Goal: Task Accomplishment & Management: Use online tool/utility

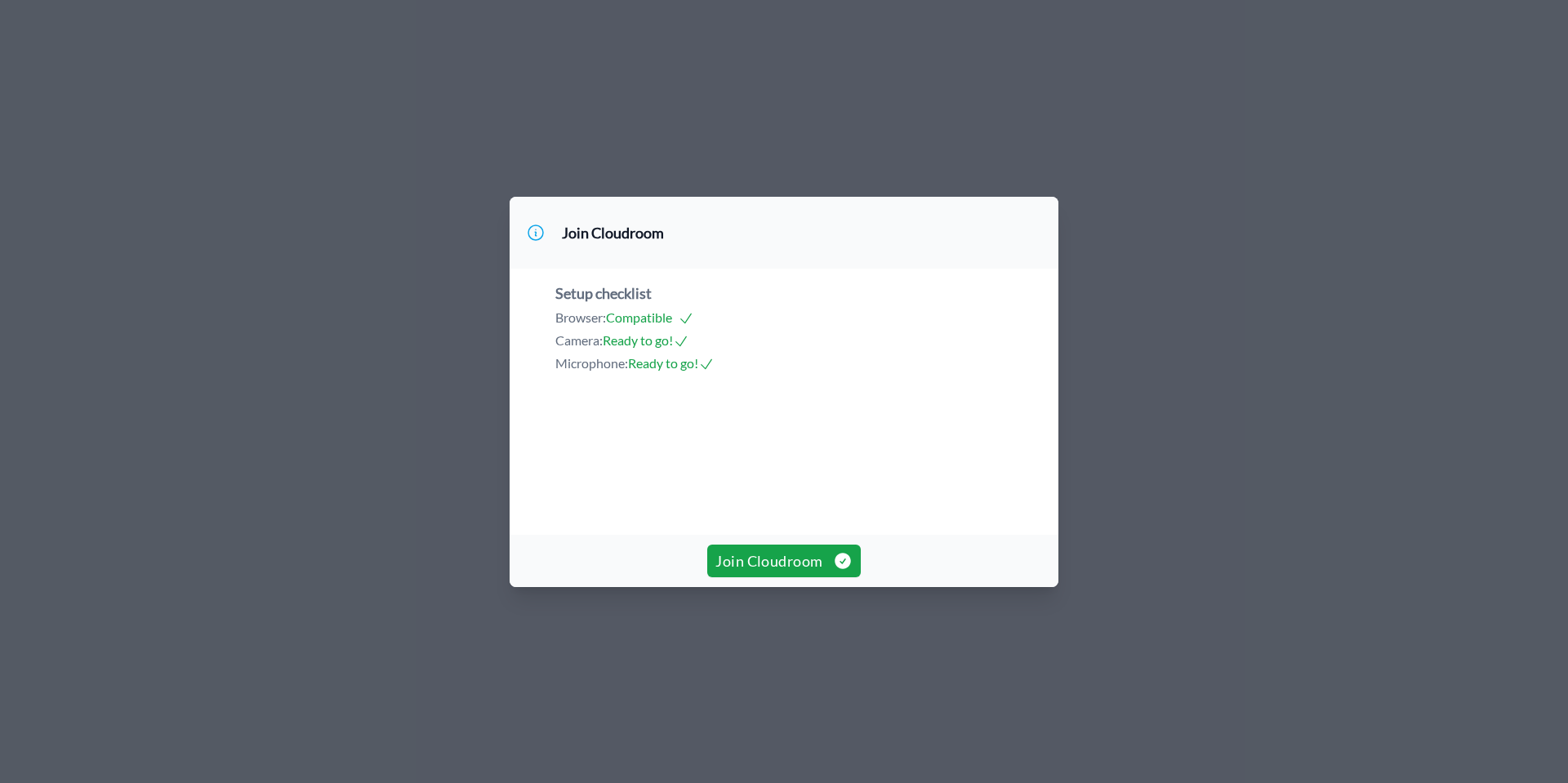
click at [791, 572] on span "Join Cloudroom" at bounding box center [783, 561] width 136 height 23
click at [801, 572] on span "Join Cloudroom" at bounding box center [783, 561] width 136 height 23
click at [774, 577] on button "Join Cloudroom" at bounding box center [783, 561] width 153 height 33
click at [771, 577] on button "Join Cloudroom" at bounding box center [783, 561] width 153 height 33
click at [808, 661] on div "Join Cloudroom Setup checklist Browser: Compatible Camera: Ready to go! Microph…" at bounding box center [784, 392] width 1568 height 783
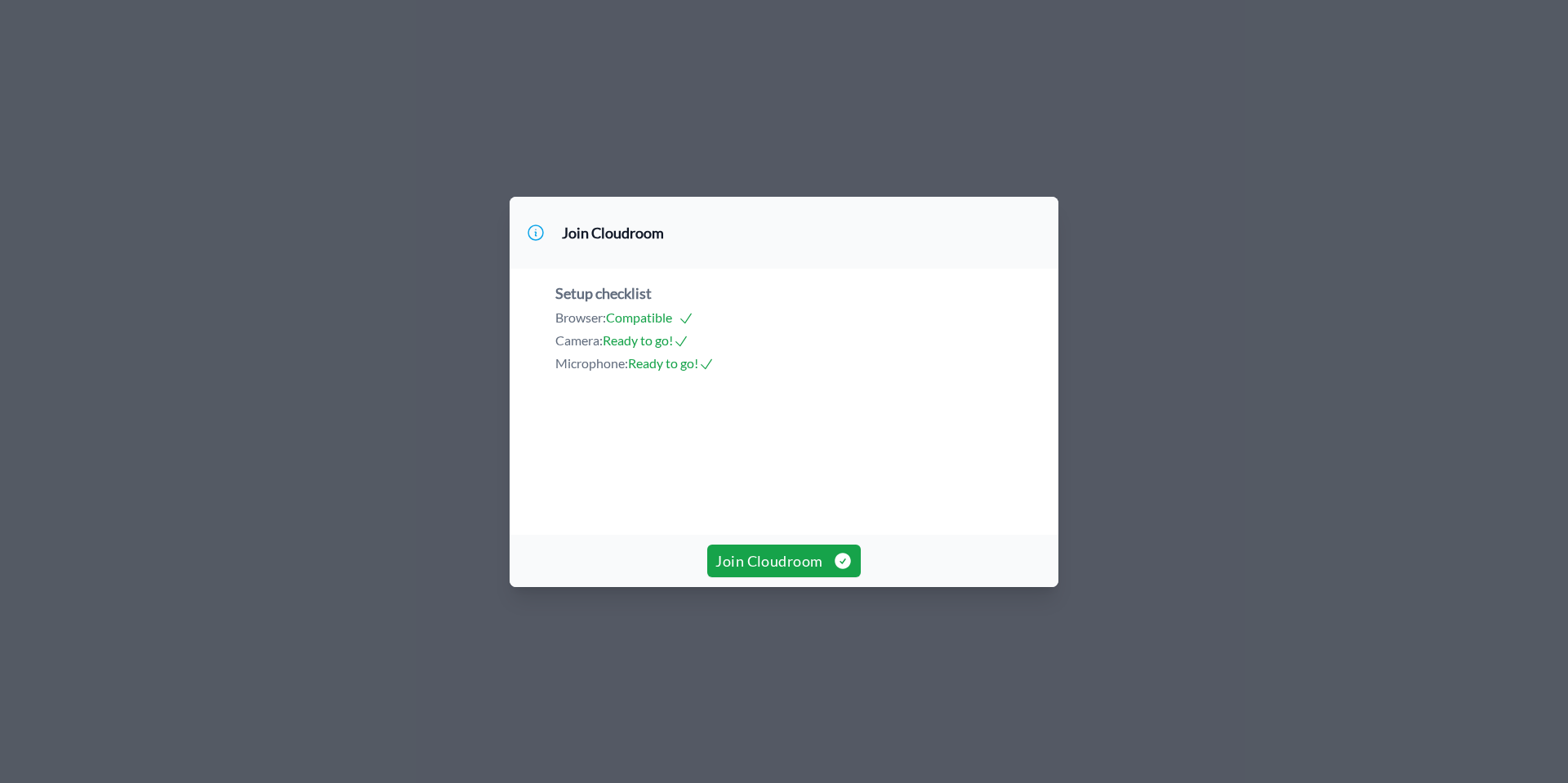
click at [785, 572] on span "Join Cloudroom" at bounding box center [783, 561] width 136 height 23
drag, startPoint x: 772, startPoint y: 603, endPoint x: 783, endPoint y: 598, distance: 12.1
click at [783, 587] on div "Join Cloudroom" at bounding box center [784, 560] width 549 height 52
click at [783, 572] on span "Join Cloudroom" at bounding box center [783, 561] width 136 height 23
click at [764, 572] on span "Join Cloudroom" at bounding box center [783, 561] width 136 height 23
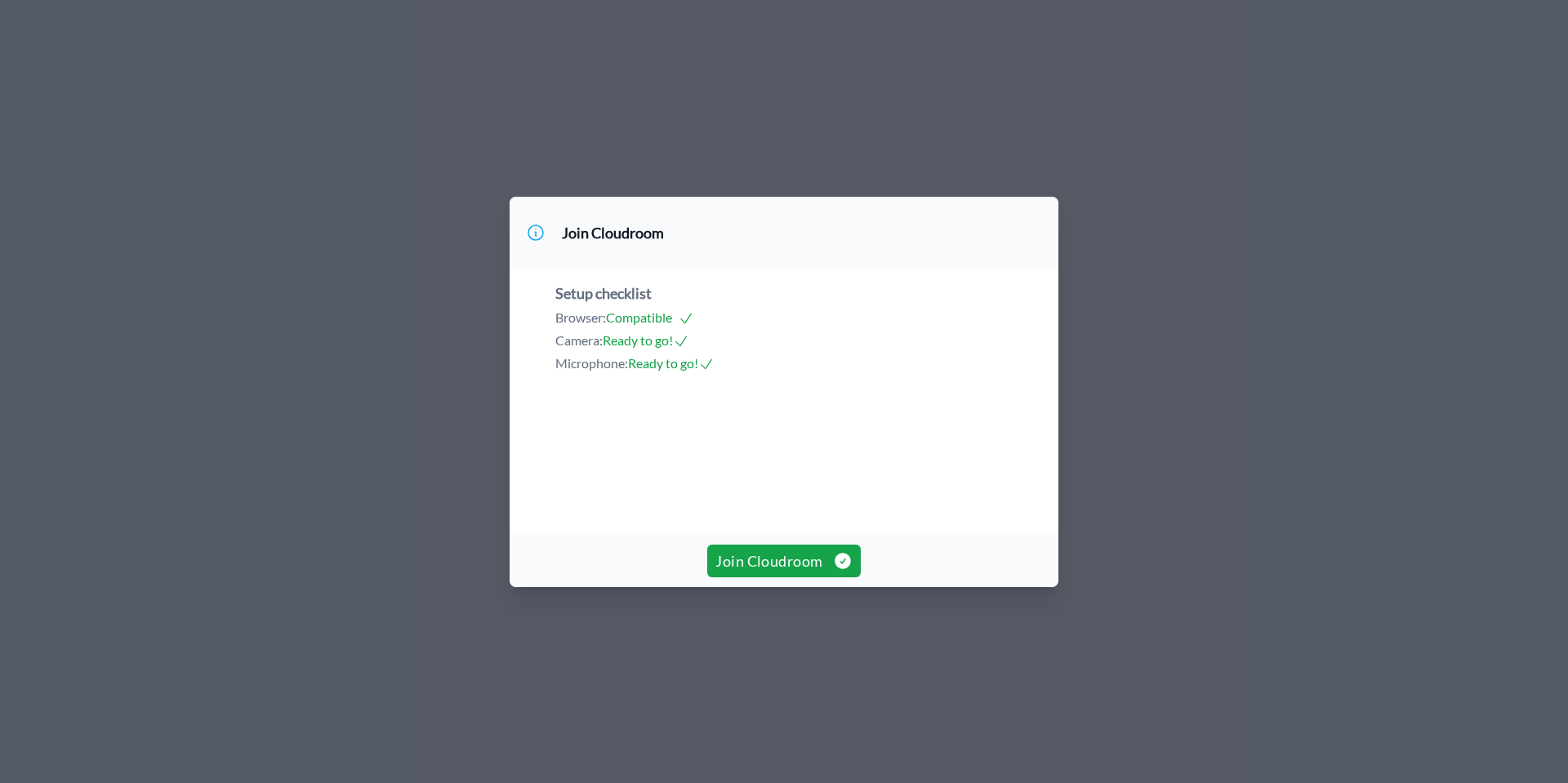
click at [742, 577] on button "Join Cloudroom" at bounding box center [783, 561] width 153 height 33
click at [758, 572] on span "Join Cloudroom" at bounding box center [783, 561] width 136 height 23
click at [777, 572] on span "Join Cloudroom" at bounding box center [783, 561] width 136 height 23
click at [770, 572] on span "Join Cloudroom" at bounding box center [783, 561] width 136 height 23
click at [761, 572] on span "Join Cloudroom" at bounding box center [783, 561] width 136 height 23
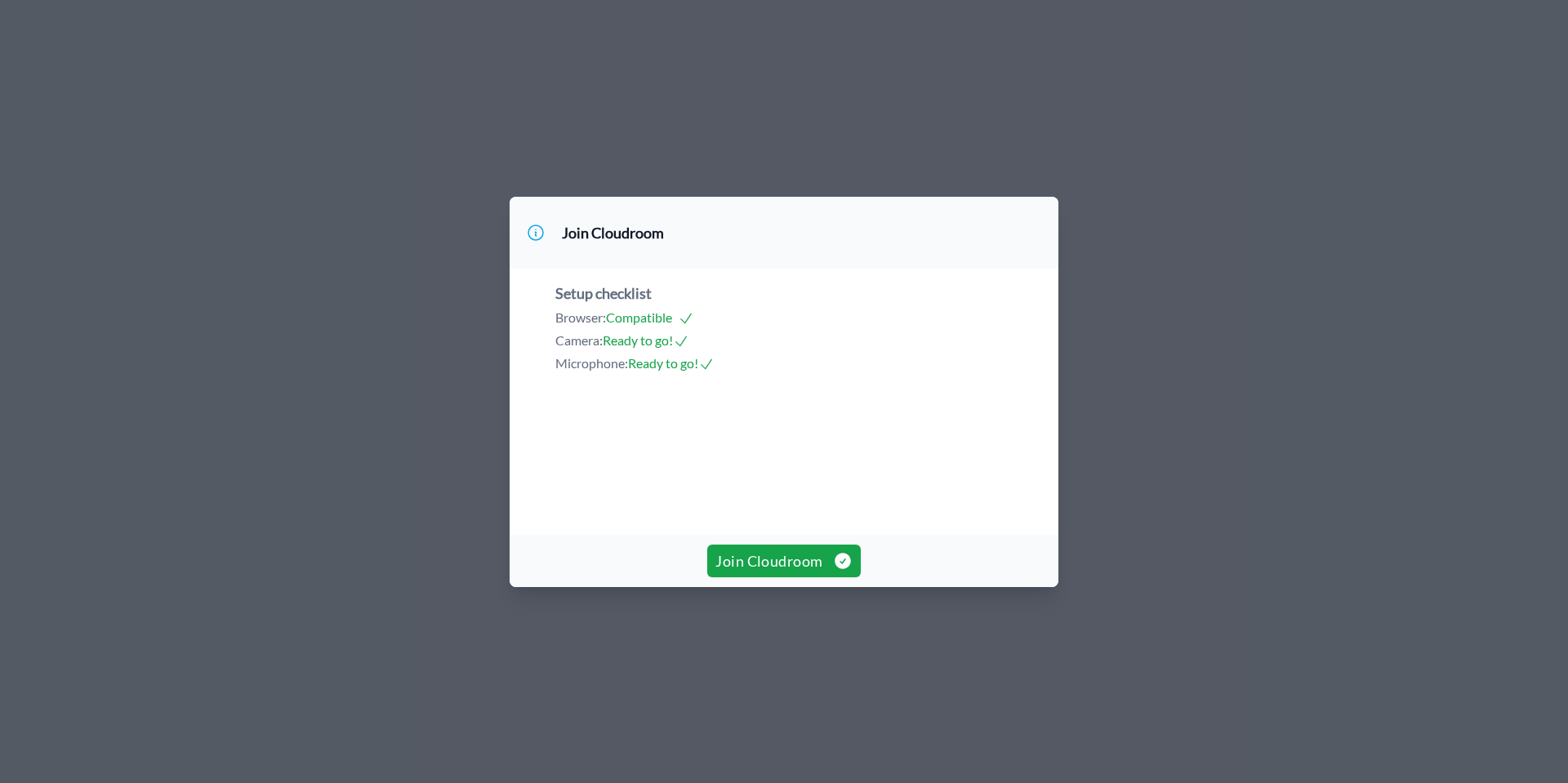
click at [761, 587] on div "Join Cloudroom" at bounding box center [784, 560] width 549 height 52
click at [766, 572] on span "Join Cloudroom" at bounding box center [783, 561] width 136 height 23
click at [801, 572] on span "Join Cloudroom" at bounding box center [783, 561] width 136 height 23
click at [777, 572] on span "Join Cloudroom" at bounding box center [783, 561] width 136 height 23
click at [758, 650] on div "Join Cloudroom Setup checklist Browser: Compatible Camera: Ready to go! Microph…" at bounding box center [784, 392] width 1568 height 783
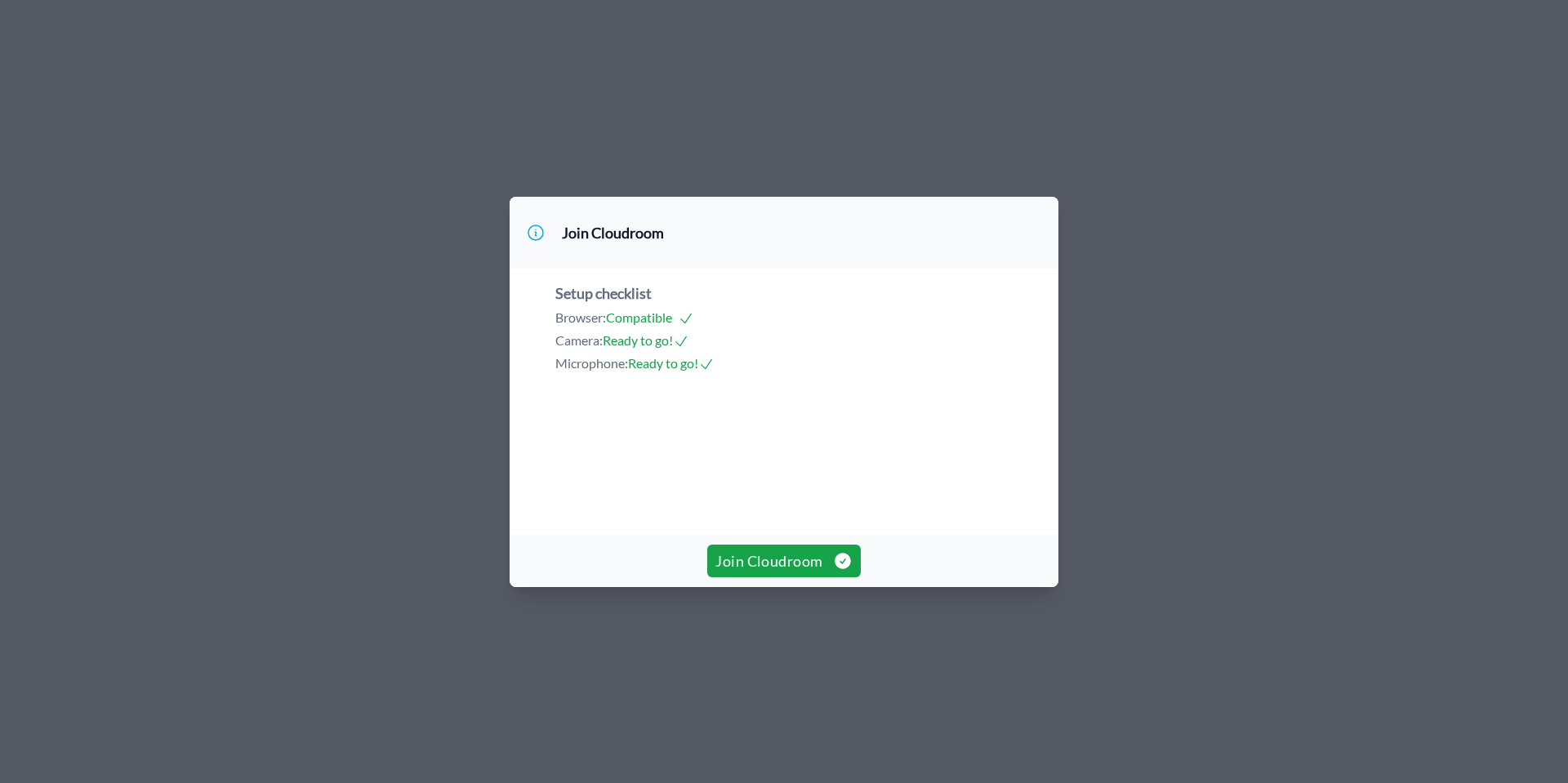
click at [772, 577] on button "Join Cloudroom" at bounding box center [783, 561] width 153 height 33
